Goal: Complete application form: Complete application form

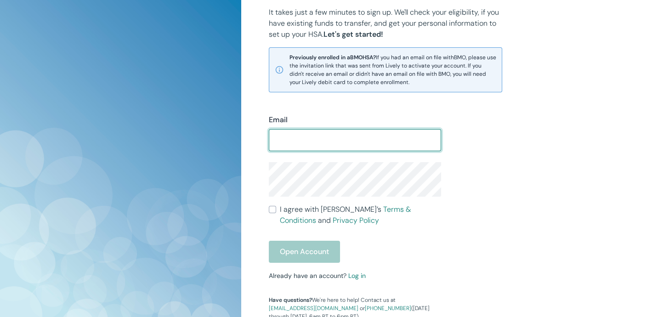
scroll to position [197, 0]
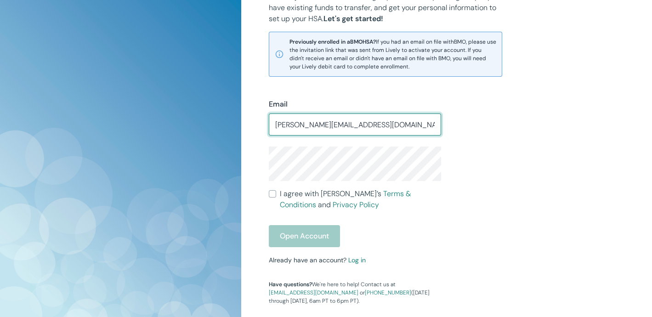
type input "[PERSON_NAME][EMAIL_ADDRESS][DOMAIN_NAME]"
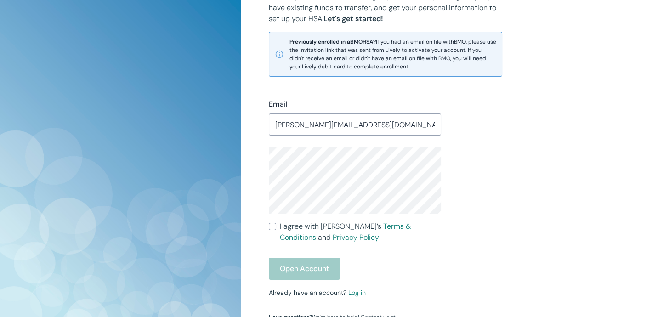
click at [275, 225] on input "I agree with Lively’s Terms & Conditions and Privacy Policy" at bounding box center [272, 226] width 7 height 7
checkbox input "true"
click at [308, 267] on div "Open Account" at bounding box center [355, 269] width 172 height 22
click at [301, 270] on button "Open Account" at bounding box center [304, 269] width 71 height 22
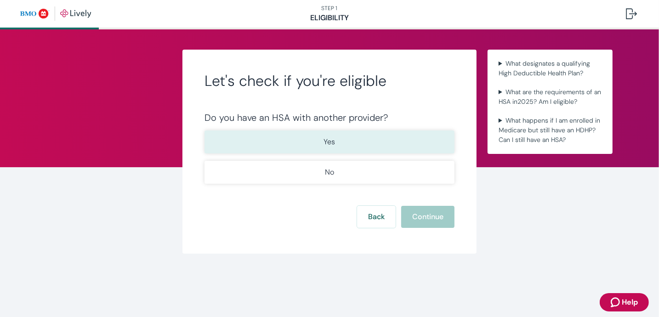
click at [332, 141] on p "Yes" at bounding box center [329, 141] width 11 height 11
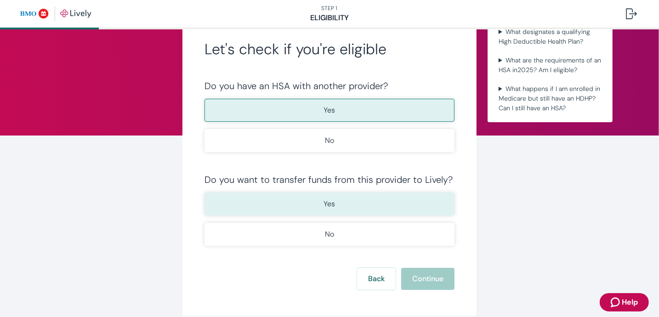
scroll to position [74, 0]
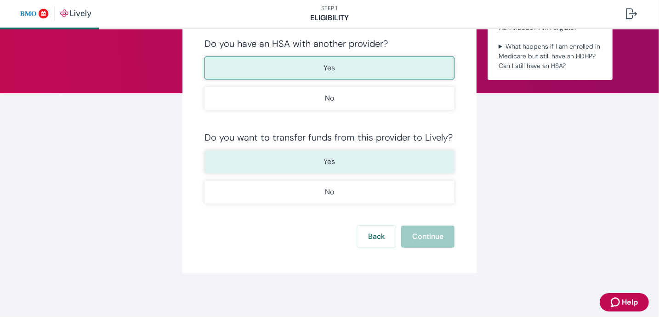
click at [353, 164] on button "Yes" at bounding box center [329, 161] width 250 height 23
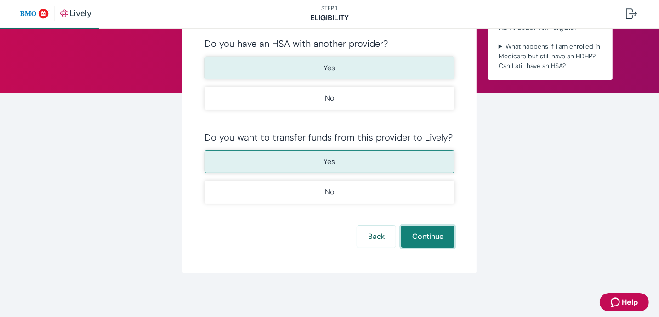
click at [433, 238] on button "Continue" at bounding box center [427, 236] width 53 height 22
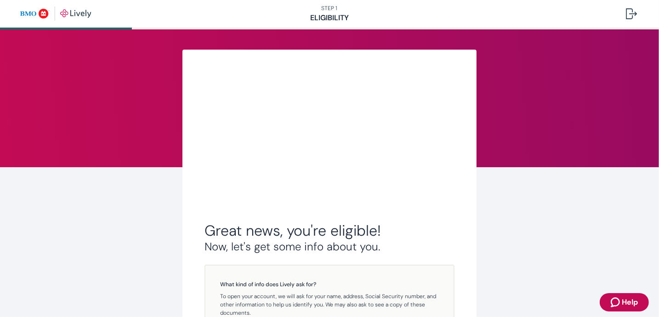
scroll to position [173, 0]
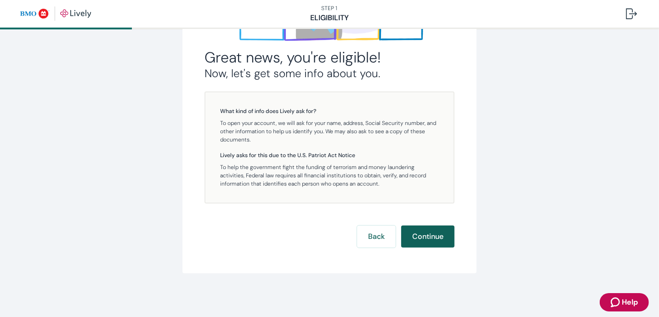
click at [429, 241] on button "Continue" at bounding box center [427, 236] width 53 height 22
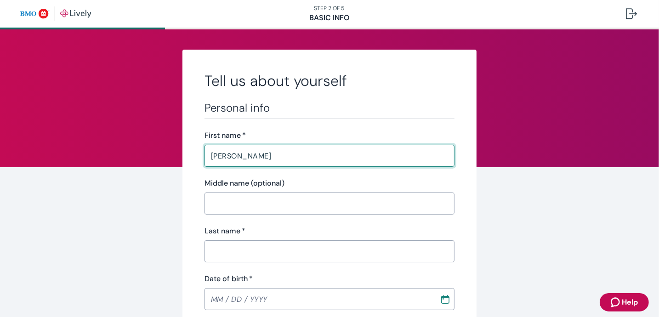
type input "[PERSON_NAME]"
click at [207, 204] on input "Middle name (optional)" at bounding box center [329, 203] width 250 height 18
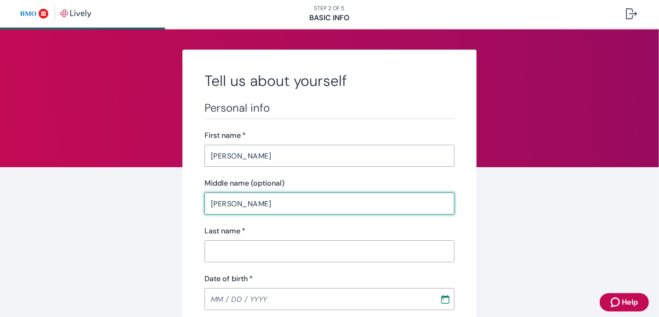
type input "[PERSON_NAME]"
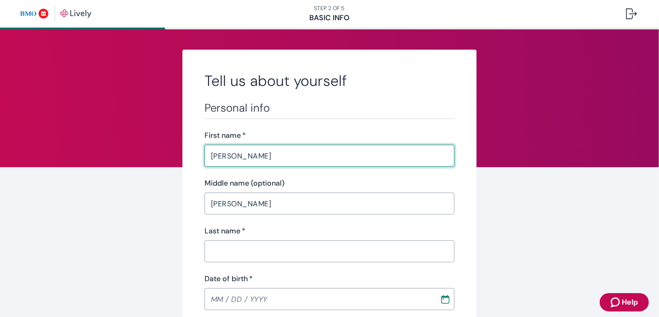
click at [212, 157] on input "[PERSON_NAME]" at bounding box center [329, 155] width 250 height 18
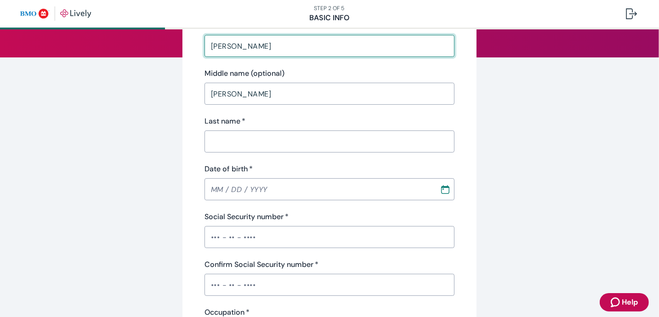
scroll to position [138, 0]
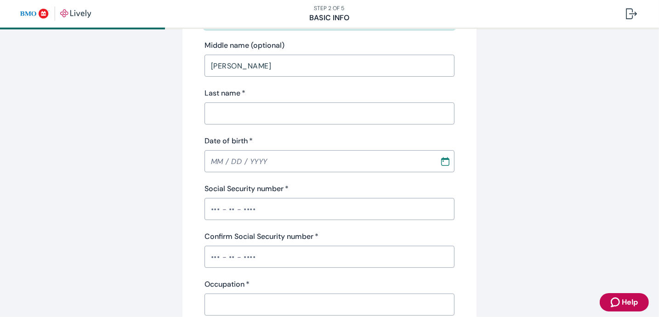
type input "[PERSON_NAME]"
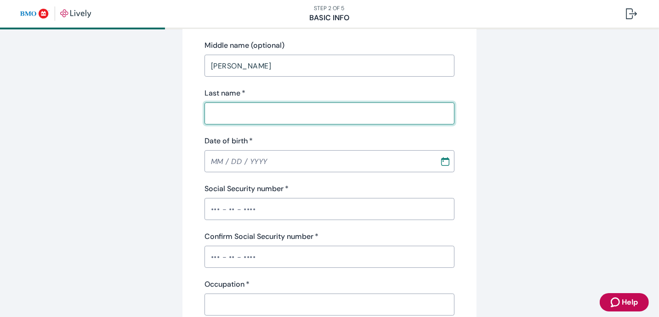
click at [231, 116] on input "Last name   *" at bounding box center [329, 113] width 250 height 18
type input "[PERSON_NAME]"
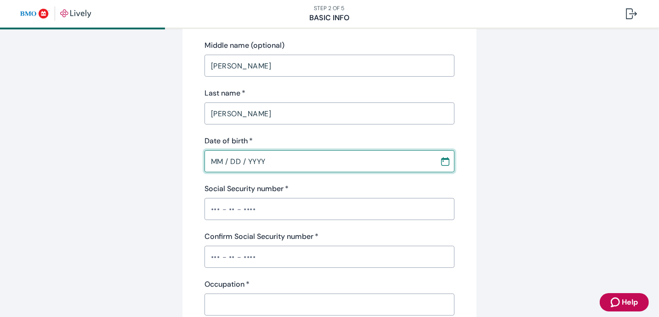
click at [222, 161] on input "MM / DD / YYYY" at bounding box center [318, 161] width 229 height 18
type input "MM / DD / YYYY"
type input "[PHONE_NUMBER]"
type input "[STREET_ADDRESS]"
type input "White"
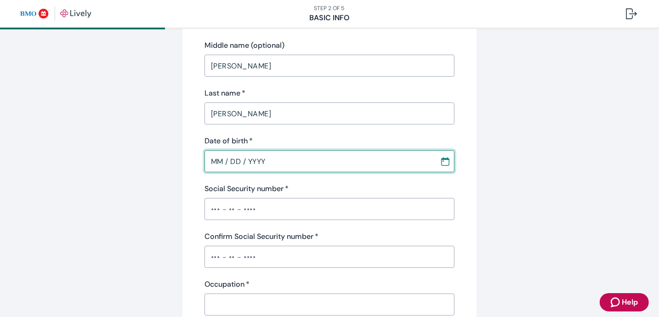
type input "46218"
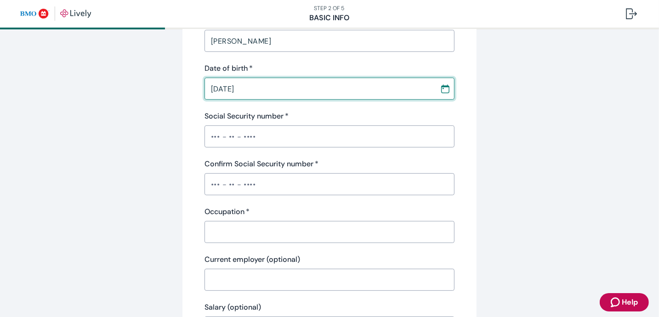
scroll to position [230, 0]
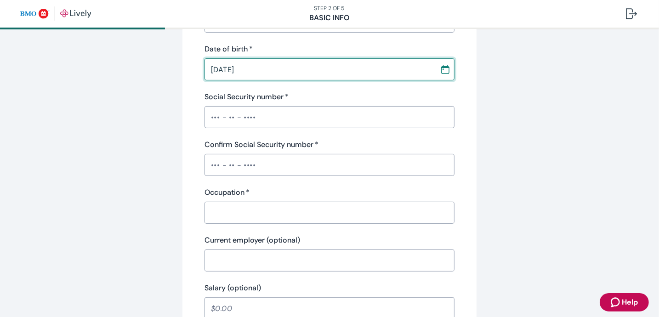
type input "[DATE]"
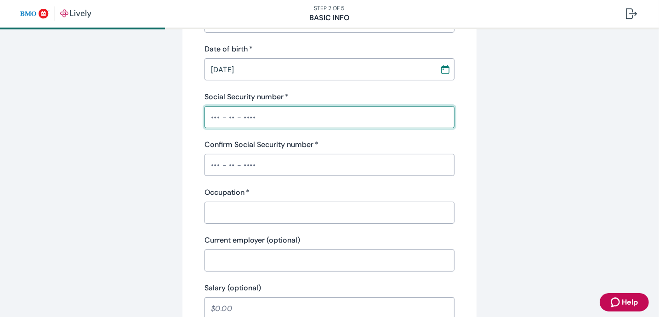
click at [220, 118] on input "Social Security number   *" at bounding box center [329, 117] width 250 height 18
type input "•••-••-2037"
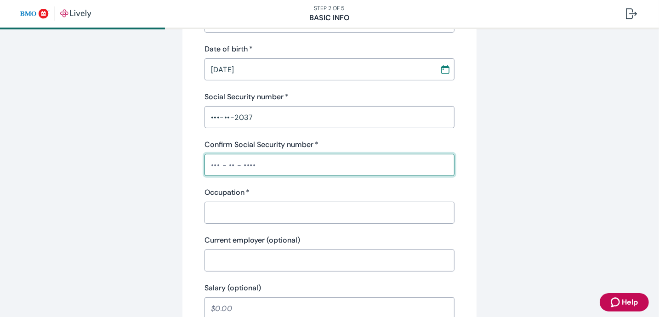
click at [280, 166] on input "Confirm Social Security number   *" at bounding box center [329, 165] width 250 height 18
type input "•••-••-2037"
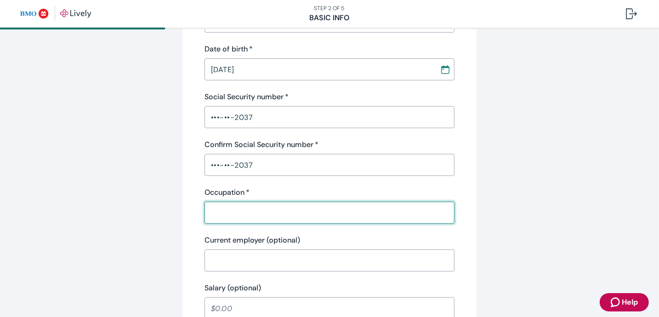
click at [261, 215] on input "Occupation   *" at bounding box center [329, 212] width 250 height 18
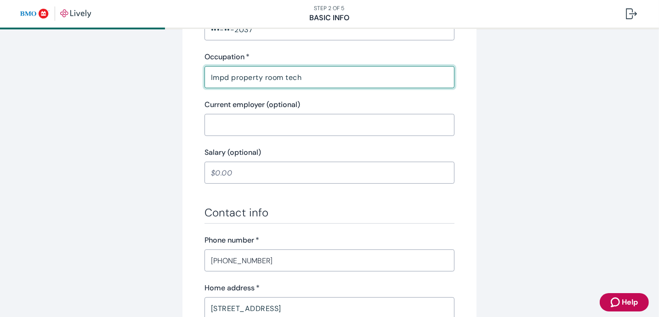
scroll to position [367, 0]
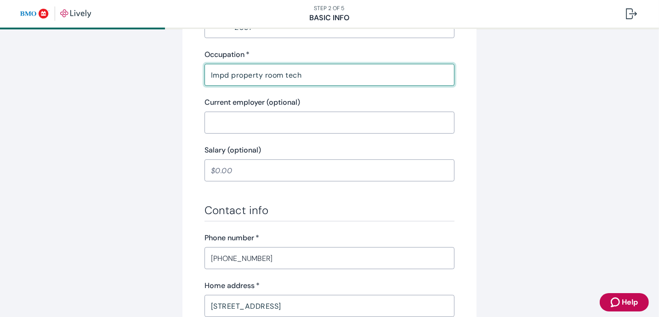
type input "Impd property room tech"
click at [237, 126] on input "Current employer (optional)" at bounding box center [329, 122] width 250 height 18
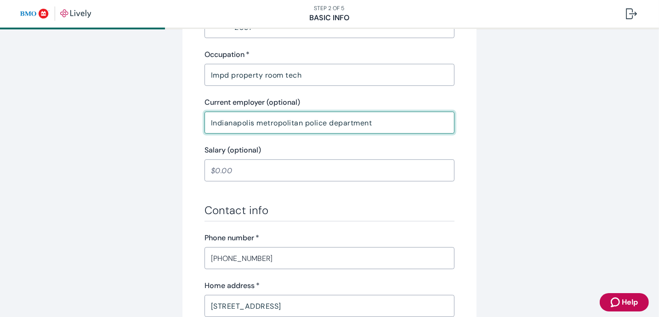
click at [261, 123] on input "Indianapolis metropolitan police department" at bounding box center [329, 122] width 250 height 18
click at [306, 121] on input "Indianapolis Metropolitan police department" at bounding box center [329, 122] width 250 height 18
click at [331, 122] on input "Indianapolis Metropolitan Police department" at bounding box center [329, 122] width 250 height 18
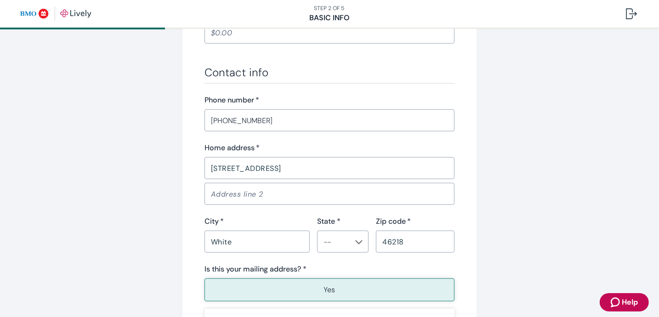
scroll to position [551, 0]
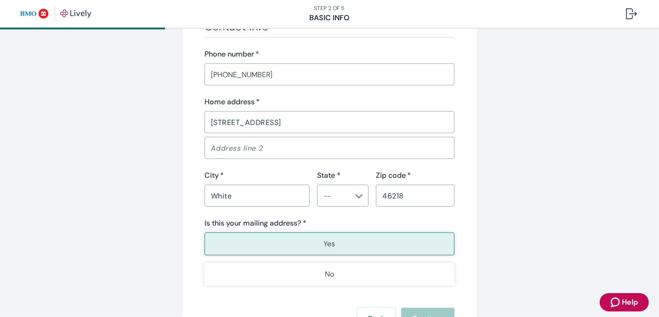
type input "Indianapolis Metropolitan Police Department"
click at [271, 193] on input "White" at bounding box center [256, 195] width 105 height 18
type input "W"
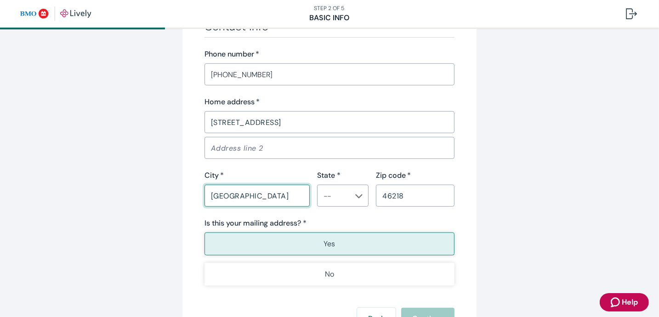
click at [355, 196] on icon "Chevron icon" at bounding box center [358, 195] width 7 height 7
type input "[GEOGRAPHIC_DATA]"
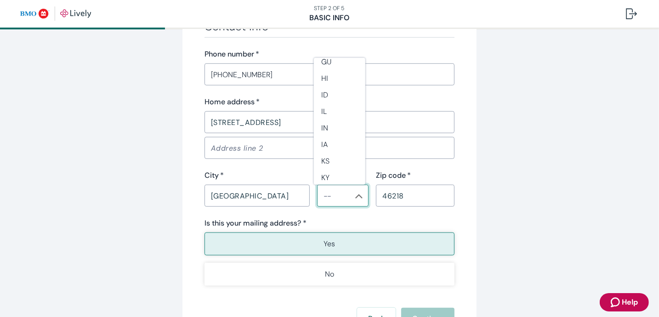
scroll to position [184, 0]
click at [332, 167] on li "IN" at bounding box center [339, 167] width 51 height 17
type input "IN"
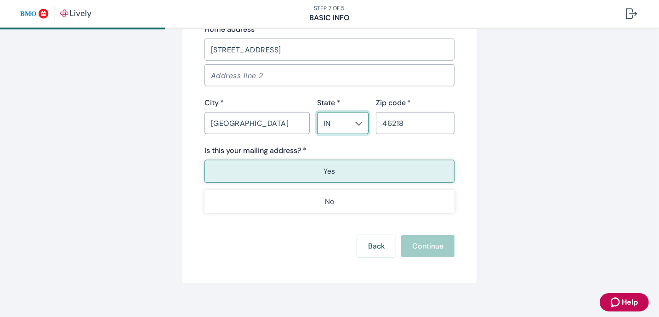
scroll to position [633, 0]
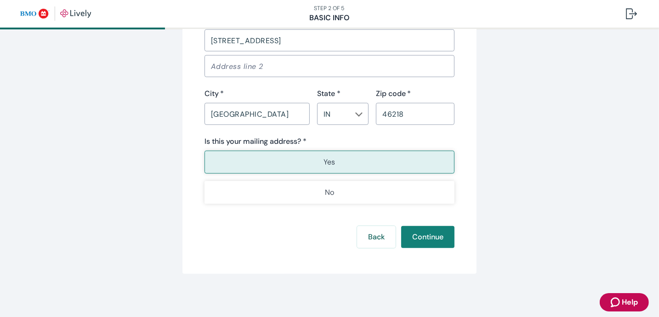
click at [324, 160] on p "Yes" at bounding box center [329, 162] width 11 height 11
click at [424, 239] on button "Continue" at bounding box center [427, 237] width 53 height 22
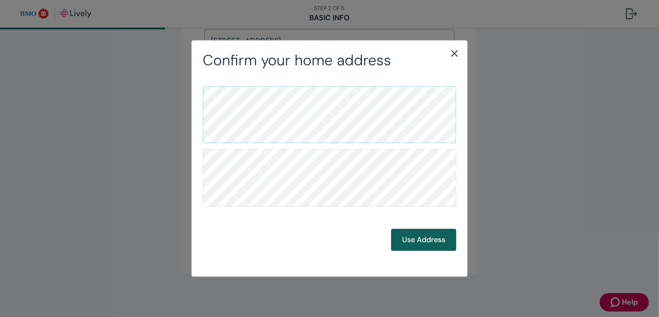
click at [413, 242] on button "Use Address" at bounding box center [423, 240] width 65 height 22
click at [417, 245] on button "Use Address" at bounding box center [423, 240] width 65 height 22
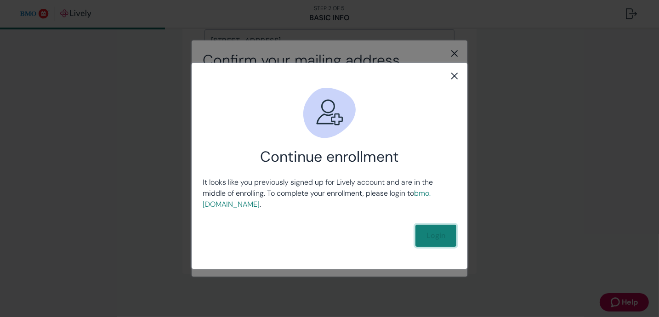
click at [437, 233] on link "Login" at bounding box center [435, 236] width 41 height 22
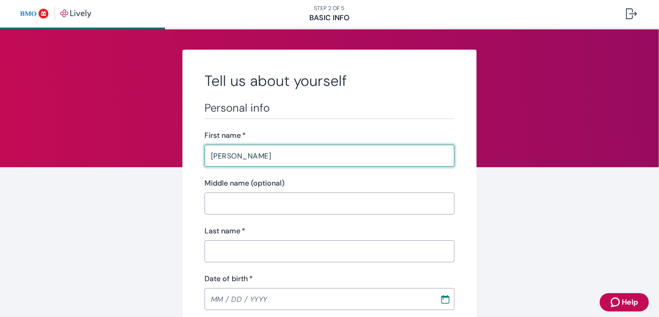
type input "[PERSON_NAME]"
type input "[PHONE_NUMBER]"
type input "[STREET_ADDRESS]"
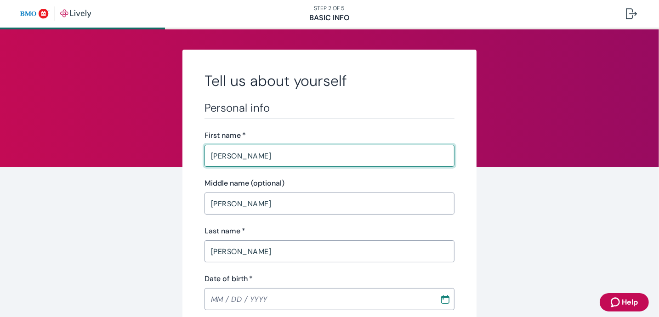
type input "[GEOGRAPHIC_DATA]"
type input "IN"
type input "46218"
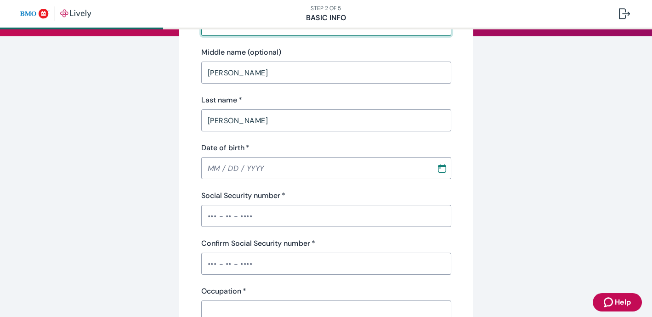
scroll to position [138, 0]
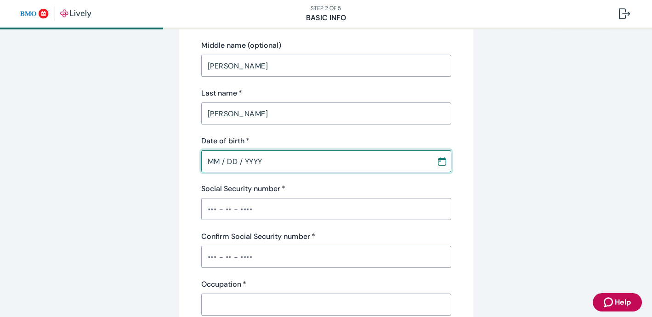
click at [226, 162] on input "MM / DD / YYYY" at bounding box center [315, 161] width 229 height 18
type input "MM / DD / YYYY"
type input "•••-•"
type input "Impd property room tech"
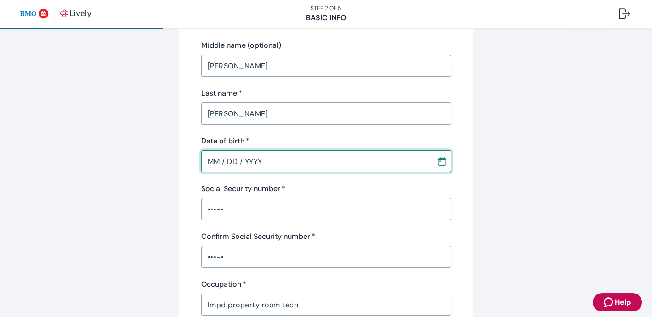
type input "Indianapolis Metropolitan Police Department"
type input "IN"
type input "MM / DD / YYYY"
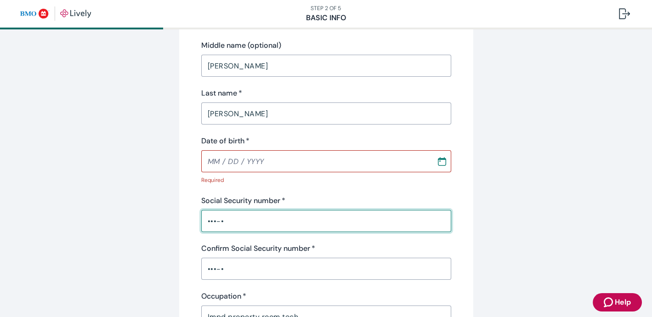
click at [257, 213] on input "•••-•" at bounding box center [326, 221] width 250 height 18
type input "•••-••-037"
type input "[DATE]"
type input "IN"
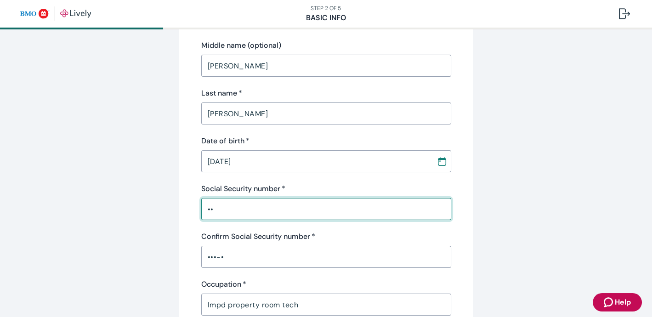
type input "•"
type input "•••-••-2037"
click at [248, 258] on input "•••-•" at bounding box center [326, 257] width 250 height 18
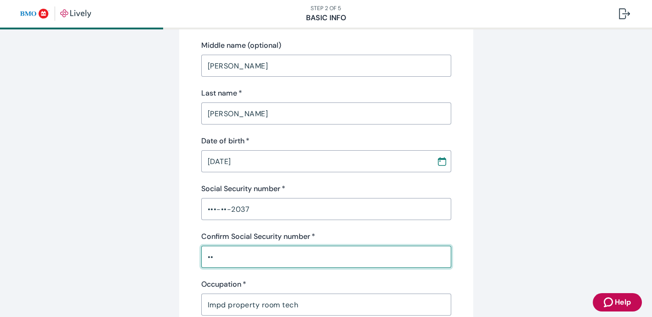
type input "•"
type input "•••-••"
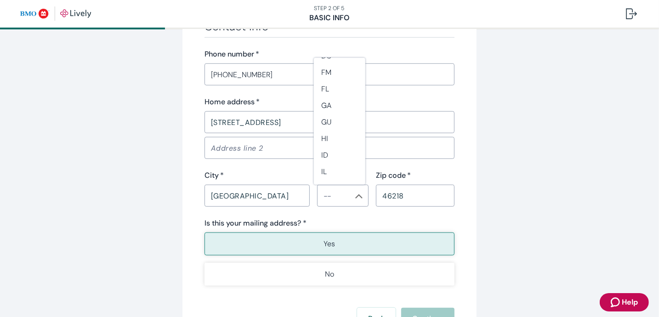
scroll to position [184, 0]
click at [332, 163] on li "IN" at bounding box center [339, 167] width 51 height 17
type input "IN"
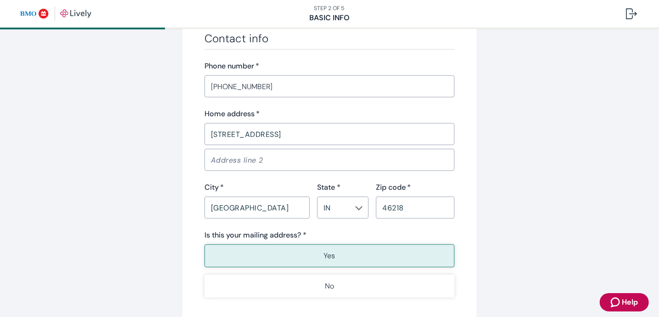
scroll to position [563, 0]
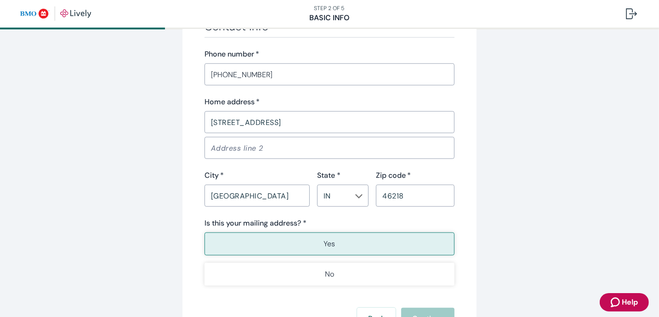
click at [325, 239] on p "Yes" at bounding box center [329, 243] width 11 height 11
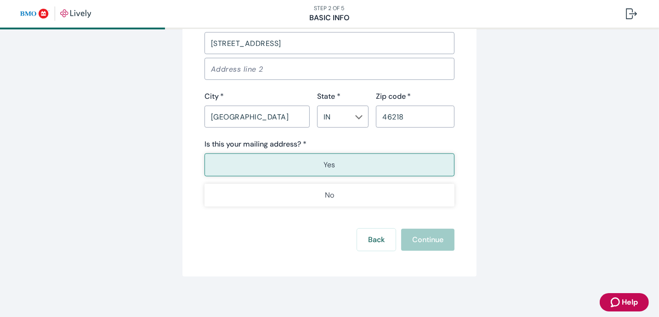
scroll to position [645, 0]
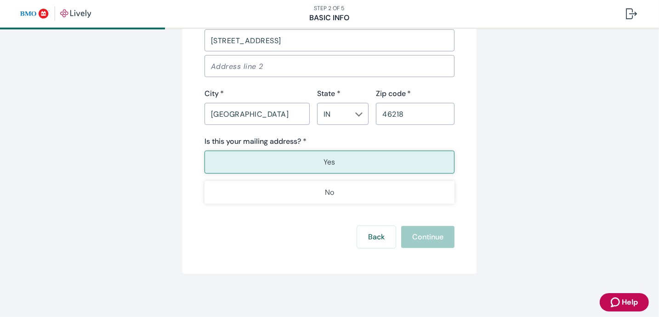
click at [424, 239] on div "Back Continue" at bounding box center [329, 237] width 250 height 22
click at [422, 237] on div "Back Continue" at bounding box center [329, 237] width 250 height 22
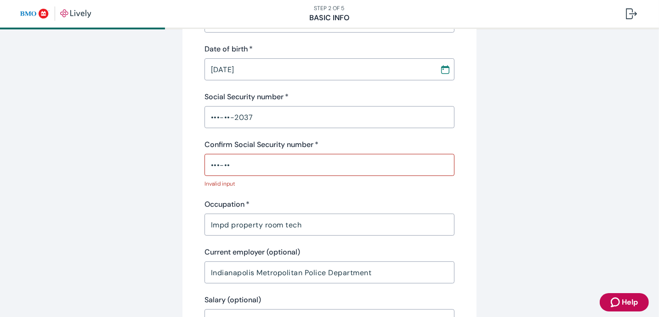
scroll to position [276, 0]
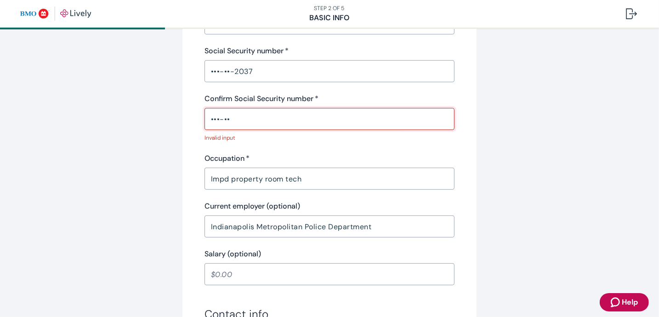
click at [248, 120] on input "•••-••" at bounding box center [329, 119] width 250 height 18
type input "•"
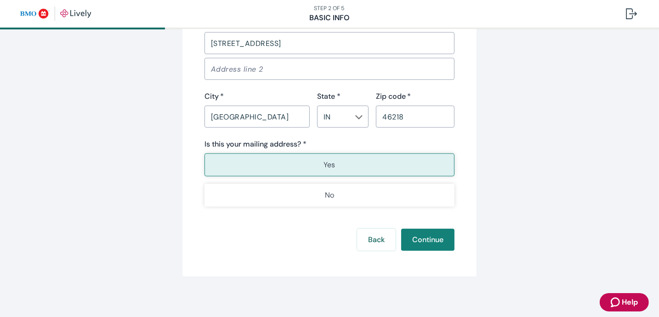
scroll to position [633, 0]
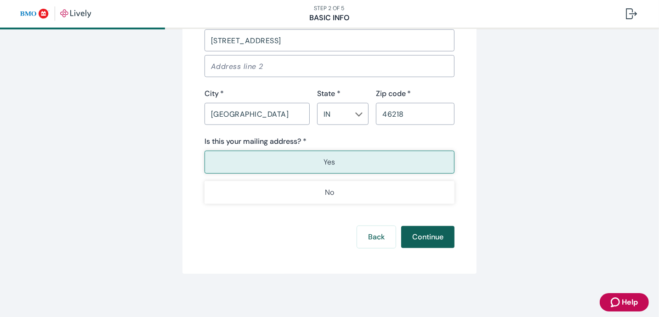
type input "•••-••-2037"
click at [426, 237] on button "Continue" at bounding box center [427, 237] width 53 height 22
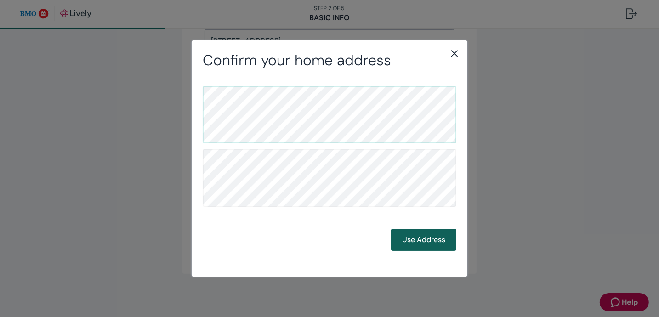
click at [421, 243] on button "Use Address" at bounding box center [423, 240] width 65 height 22
click at [420, 237] on button "Use Address" at bounding box center [423, 240] width 65 height 22
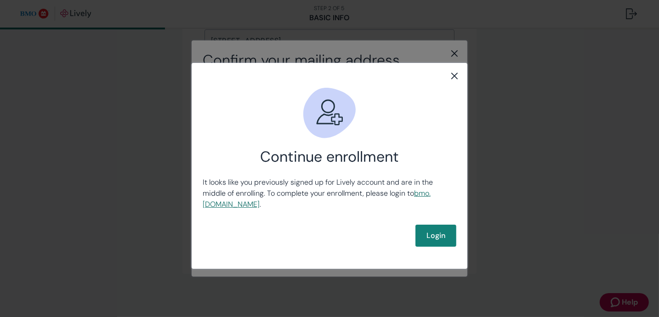
click at [231, 204] on link "bmo .[DOMAIN_NAME]" at bounding box center [317, 198] width 228 height 21
